Goal: Check status: Check status

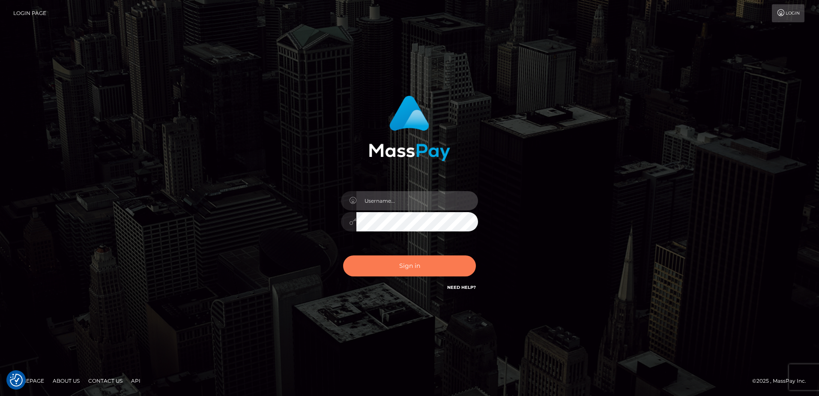
type input "alice.of"
click at [406, 267] on button "Sign in" at bounding box center [409, 265] width 133 height 21
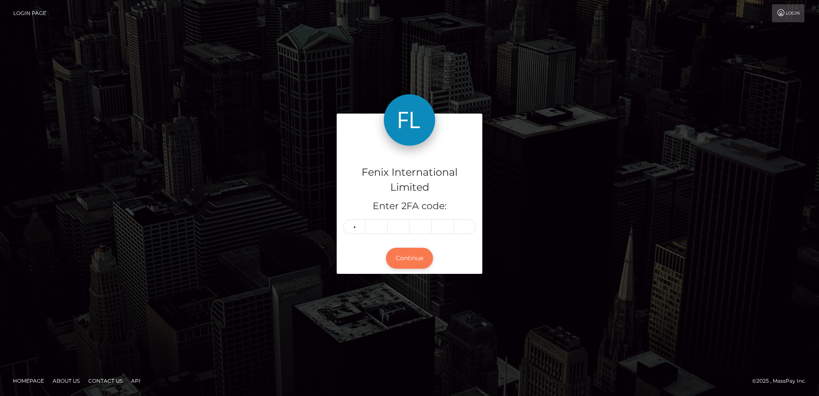
type input "5"
type input "7"
type input "9"
type input "2"
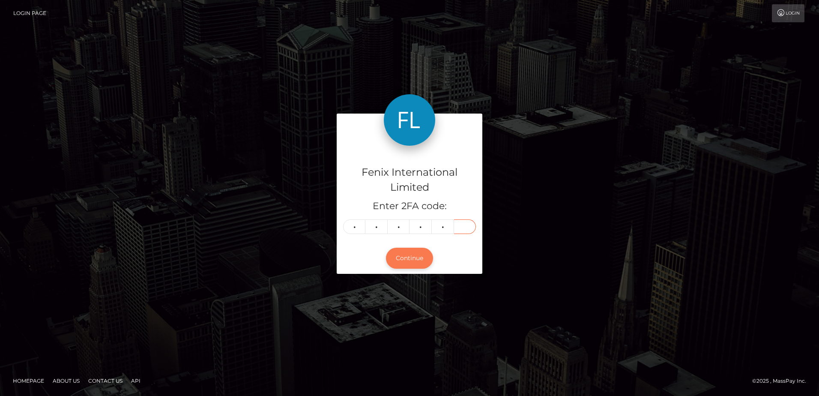
type input "1"
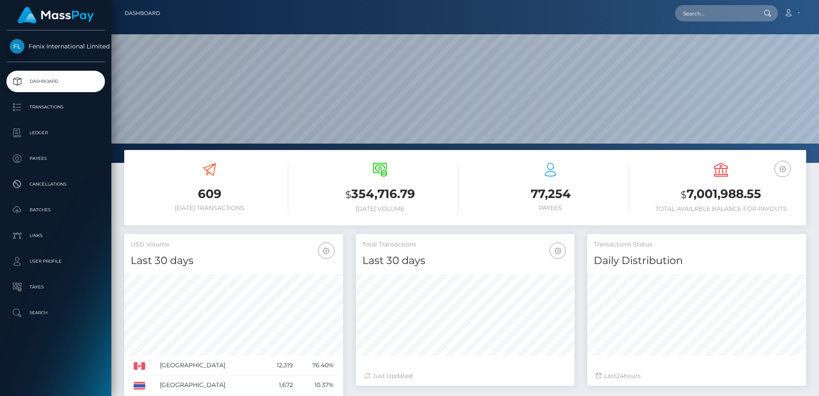
scroll to position [152, 218]
click at [701, 14] on input "text" at bounding box center [715, 13] width 81 height 16
paste input "77029248"
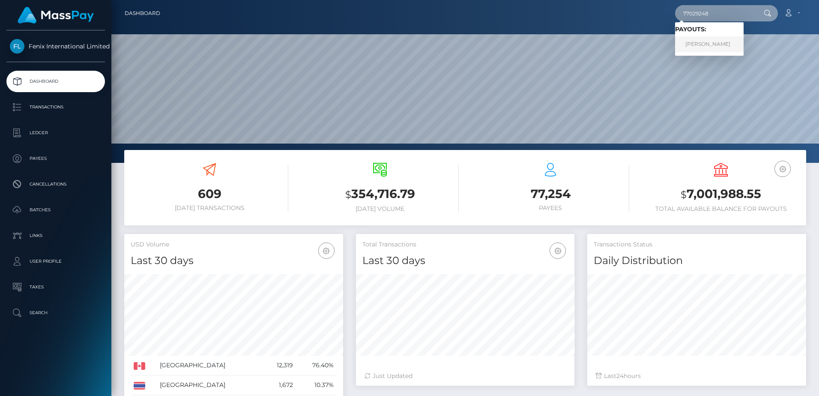
type input "77029248"
click at [713, 48] on link "JANCI JACOB" at bounding box center [709, 44] width 69 height 16
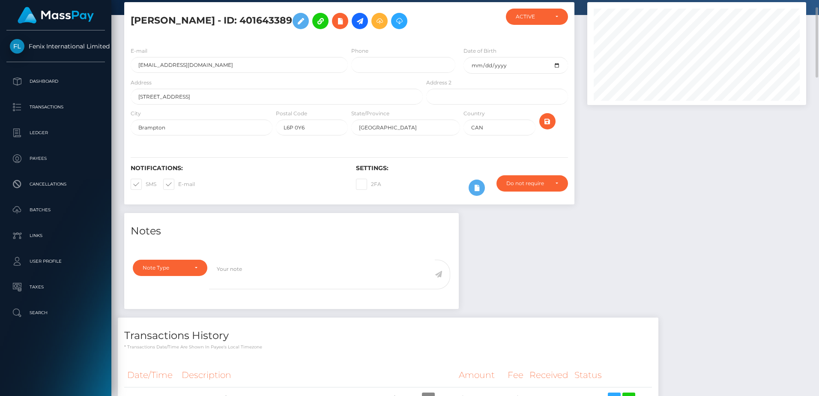
scroll to position [171, 0]
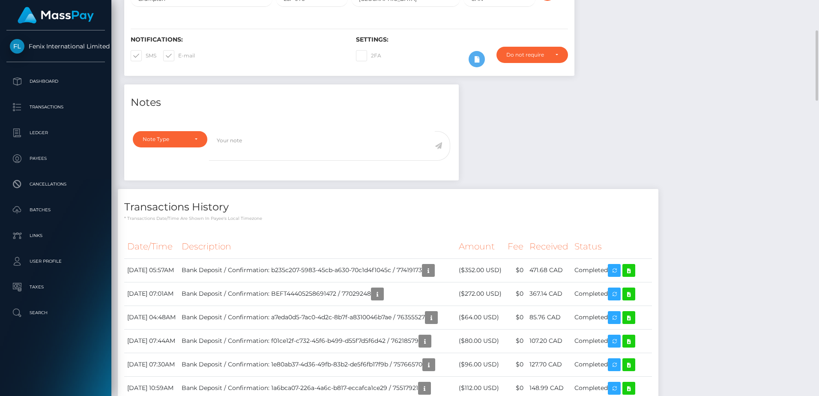
click at [382, 297] on icon "button" at bounding box center [377, 294] width 10 height 11
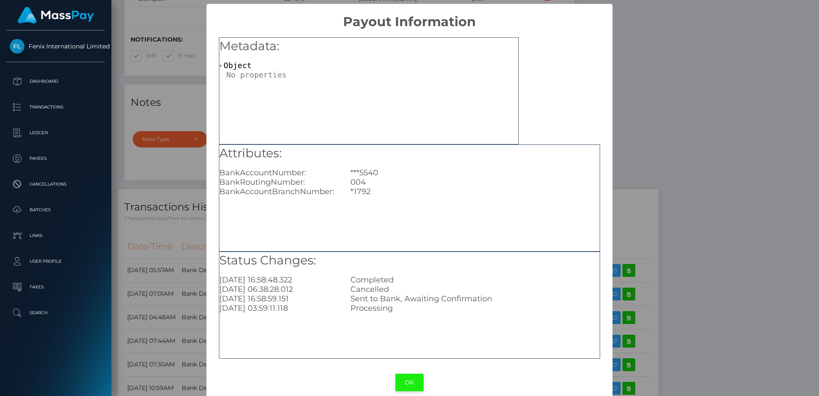
click at [415, 379] on button "OK" at bounding box center [409, 382] width 28 height 18
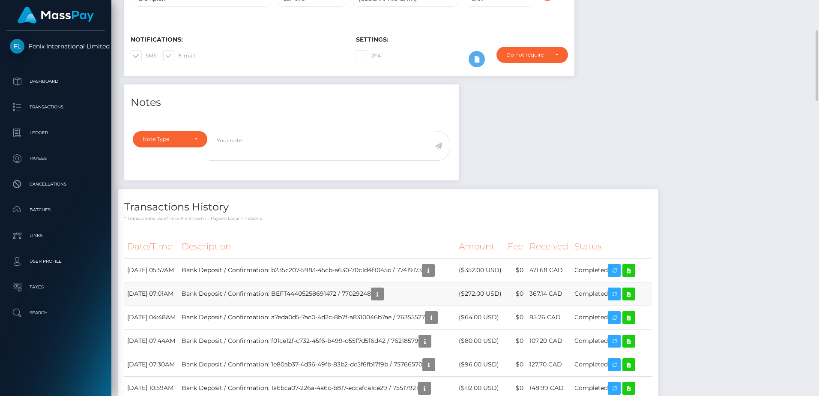
click at [393, 292] on td "Bank Deposit / Confirmation: BEFT44405258691472 / 77029248" at bounding box center [317, 294] width 277 height 24
copy td "77029248"
click at [634, 293] on icon at bounding box center [629, 294] width 10 height 11
